Goal: Navigation & Orientation: Find specific page/section

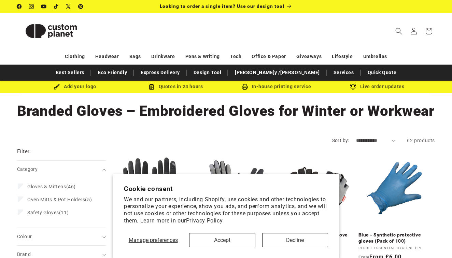
click at [288, 231] on div "Manage preferences Accept Decline" at bounding box center [226, 237] width 204 height 19
click at [286, 236] on button "Decline" at bounding box center [295, 240] width 66 height 14
click at [285, 243] on button "Decline" at bounding box center [295, 240] width 66 height 14
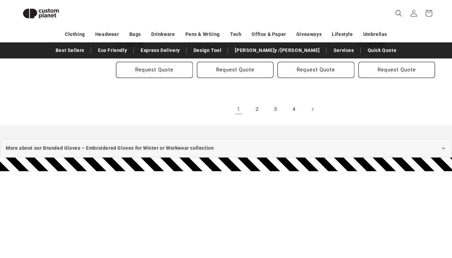
scroll to position [826, 0]
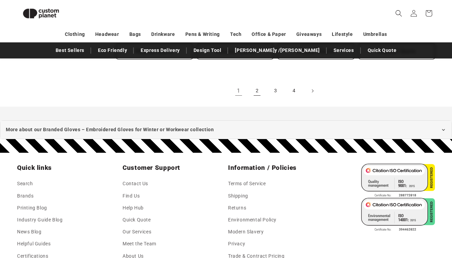
click at [260, 93] on link "2" at bounding box center [257, 90] width 15 height 15
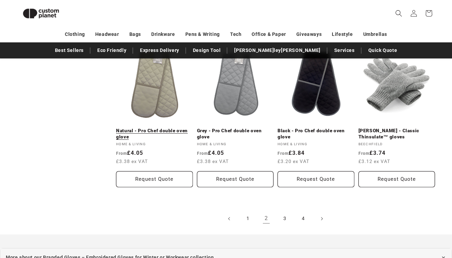
scroll to position [724, 0]
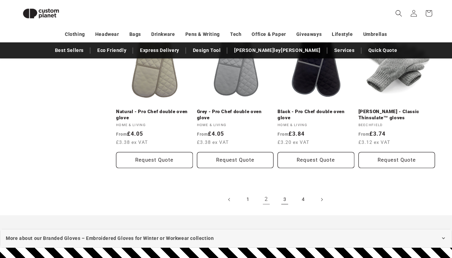
click at [281, 195] on link "3" at bounding box center [284, 199] width 15 height 15
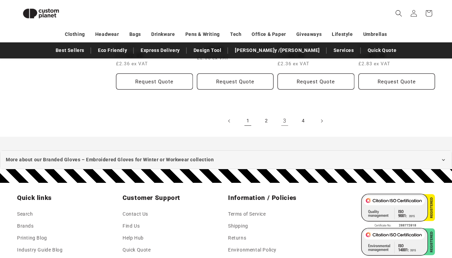
scroll to position [818, 0]
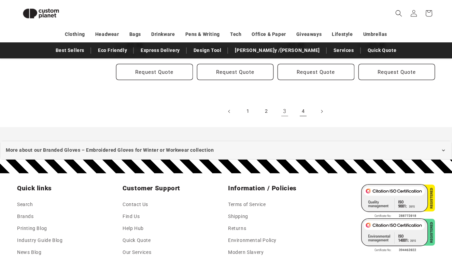
click at [303, 105] on link "4" at bounding box center [303, 111] width 15 height 15
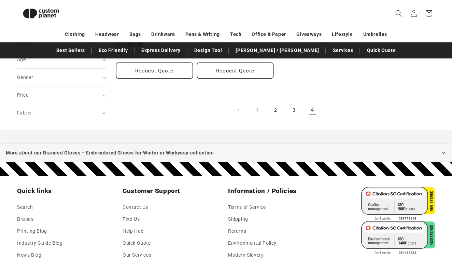
scroll to position [124, 0]
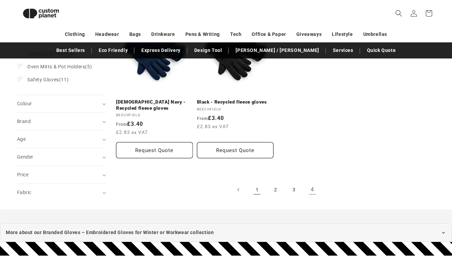
click at [259, 186] on link "1" at bounding box center [257, 189] width 15 height 15
